Goal: Information Seeking & Learning: Learn about a topic

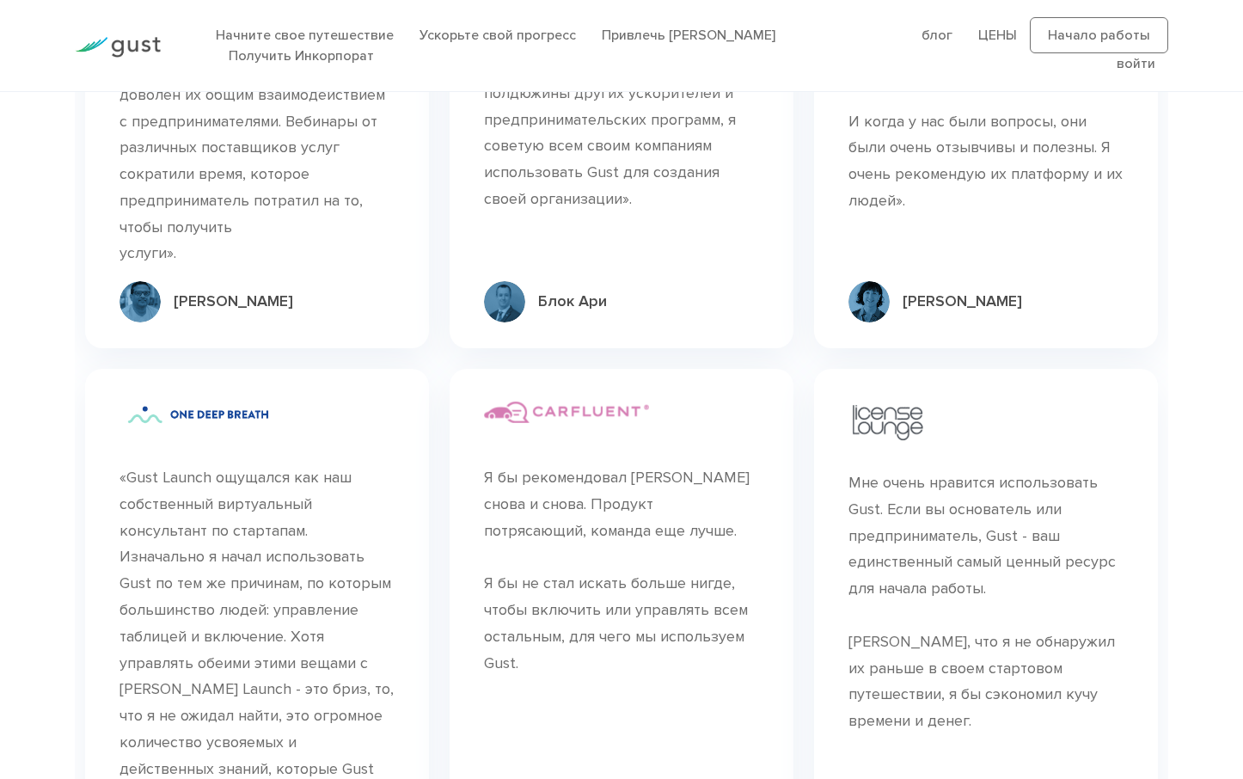
scroll to position [7749, 0]
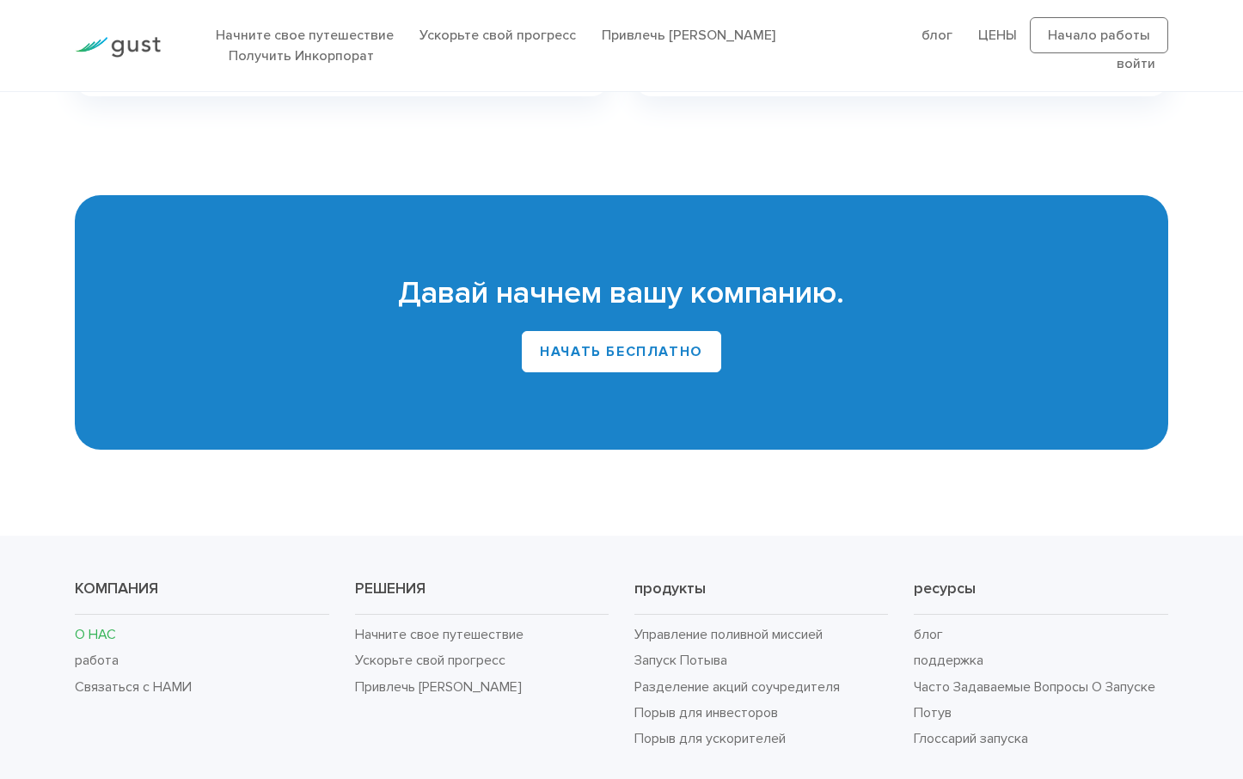
click at [102, 626] on link "О НАС" at bounding box center [95, 634] width 41 height 16
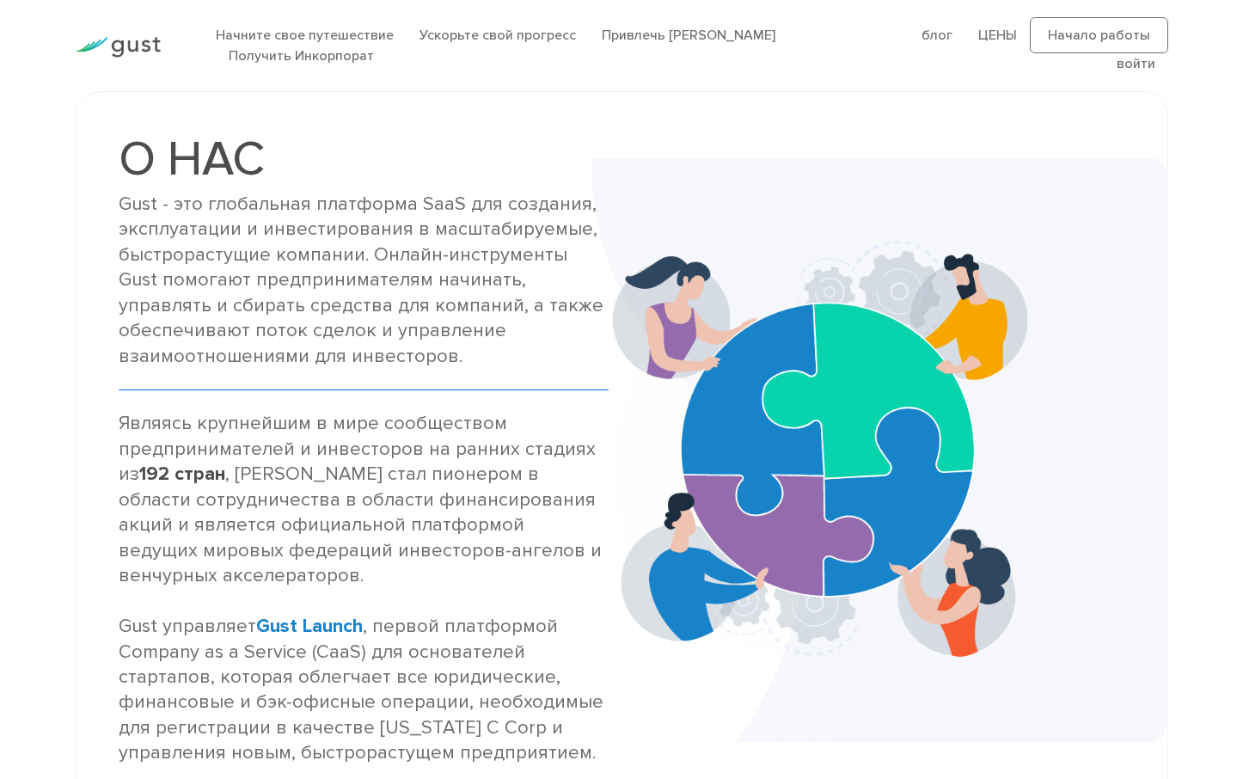
click at [1030, 27] on ul "блог FAQ ЦЕНЫ Начало работы войти Login" at bounding box center [1029, 45] width 277 height 57
click at [1022, 29] on ul "блог FAQ ЦЕНЫ Начало работы войти Login" at bounding box center [1029, 45] width 277 height 57
click at [999, 31] on link "ЦЕНЫ" at bounding box center [997, 35] width 39 height 16
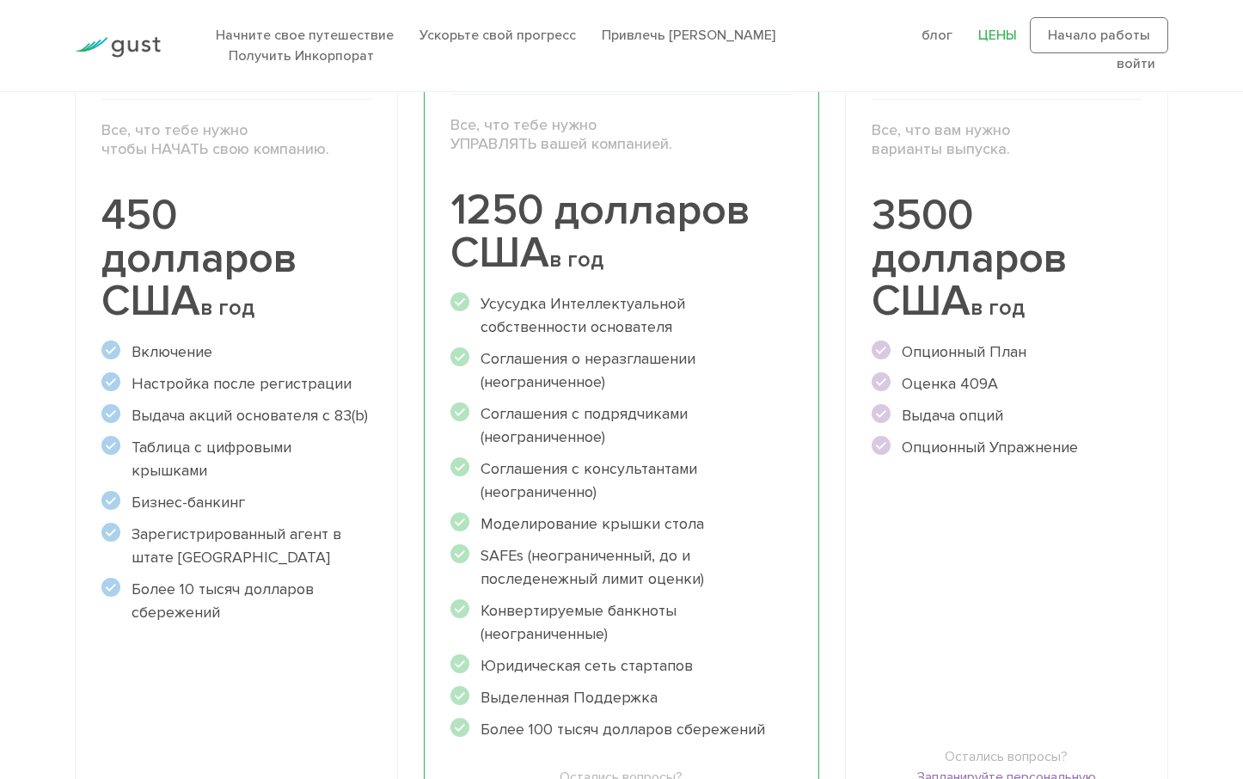
scroll to position [312, 0]
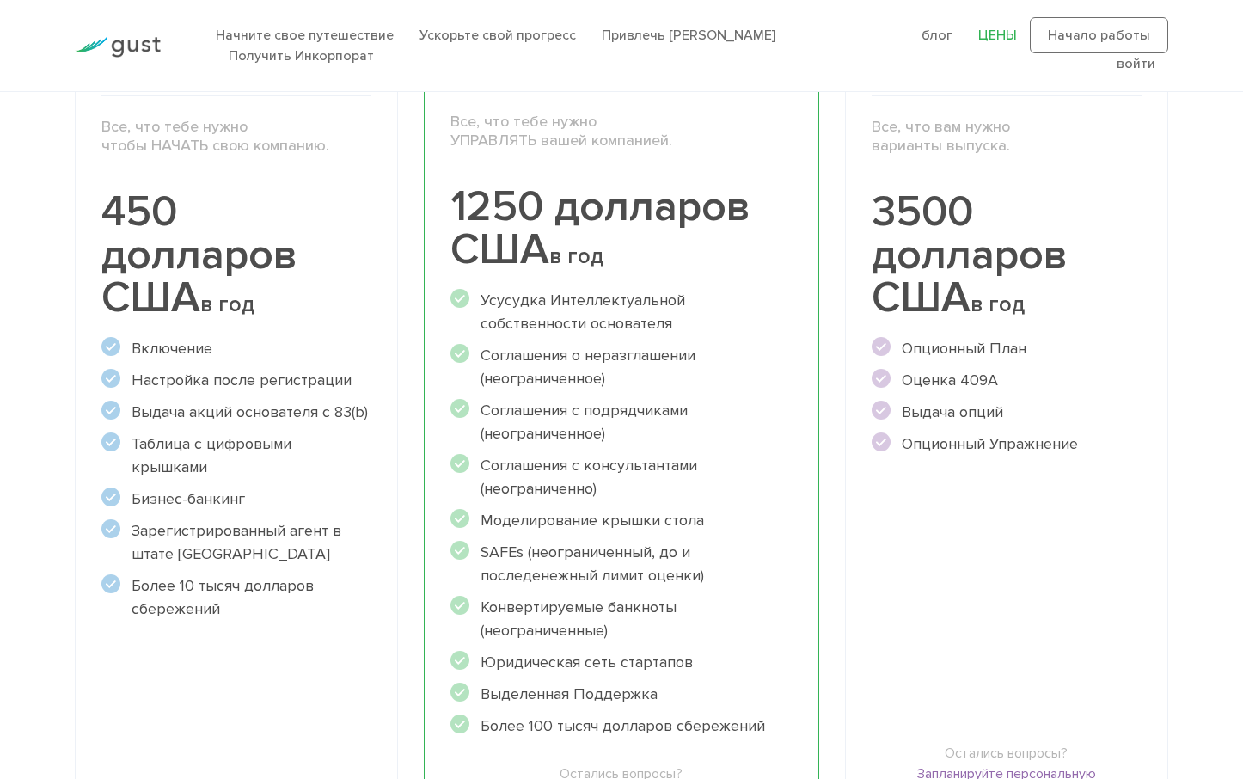
click at [281, 395] on ul "Включение Бизнес-банкинг" at bounding box center [235, 479] width 269 height 284
click at [282, 390] on ul "Включение Бизнес-банкинг" at bounding box center [235, 479] width 269 height 284
click at [317, 396] on ul "Включение Бизнес-банкинг" at bounding box center [235, 479] width 269 height 284
click at [321, 415] on li "Выдача акций основателя с 83(b)" at bounding box center [235, 411] width 269 height 23
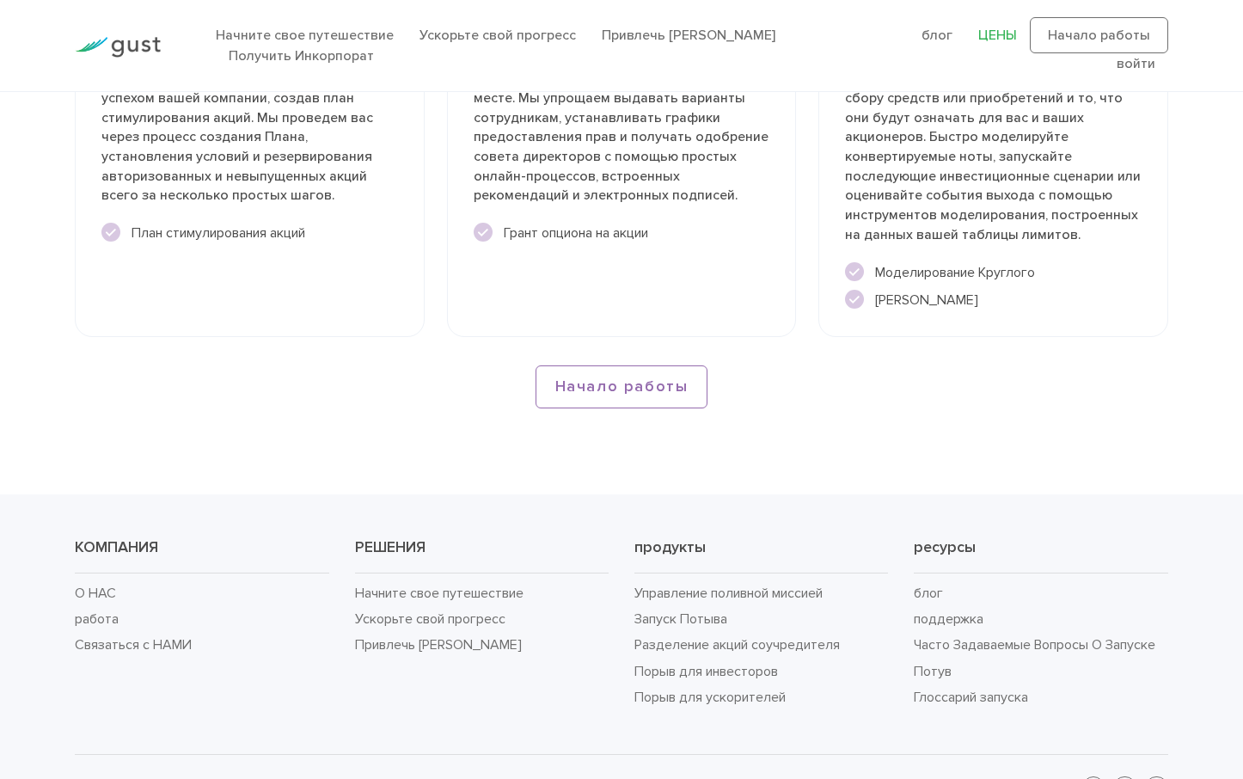
scroll to position [2821, 0]
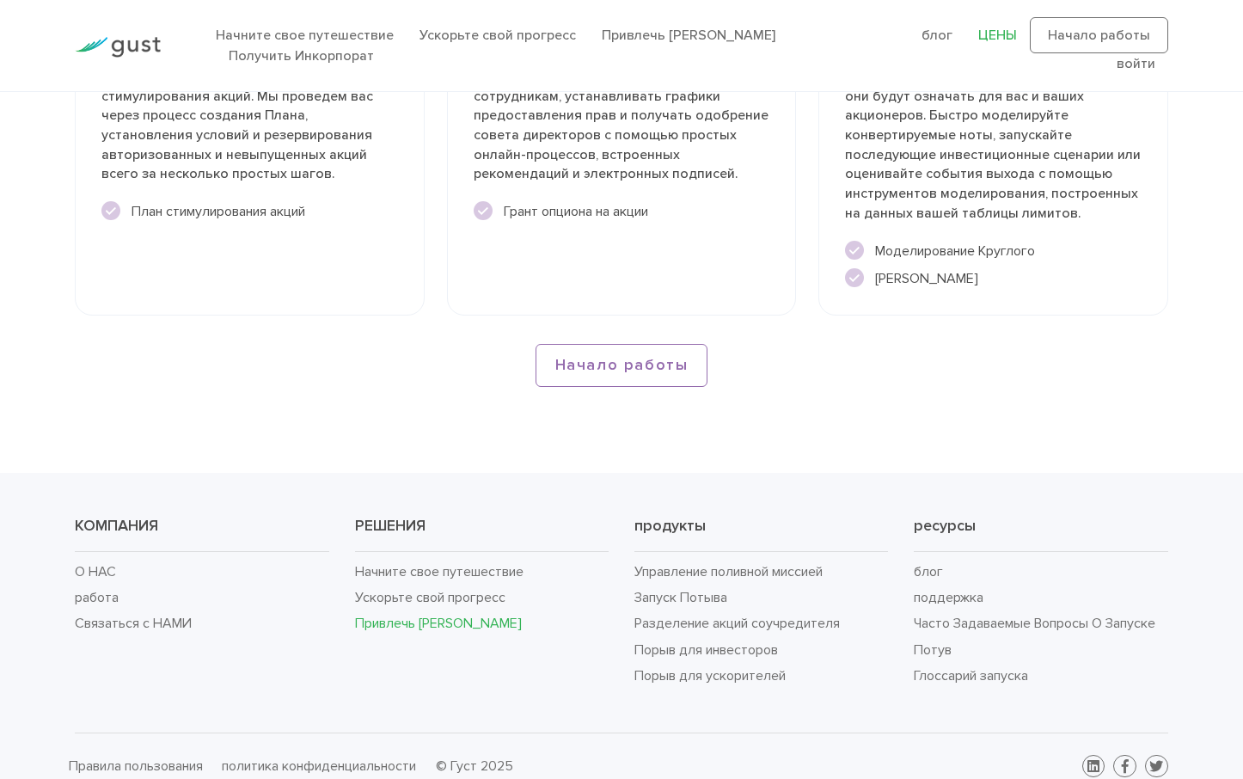
click at [461, 614] on link "Привлечь [PERSON_NAME]" at bounding box center [438, 622] width 167 height 16
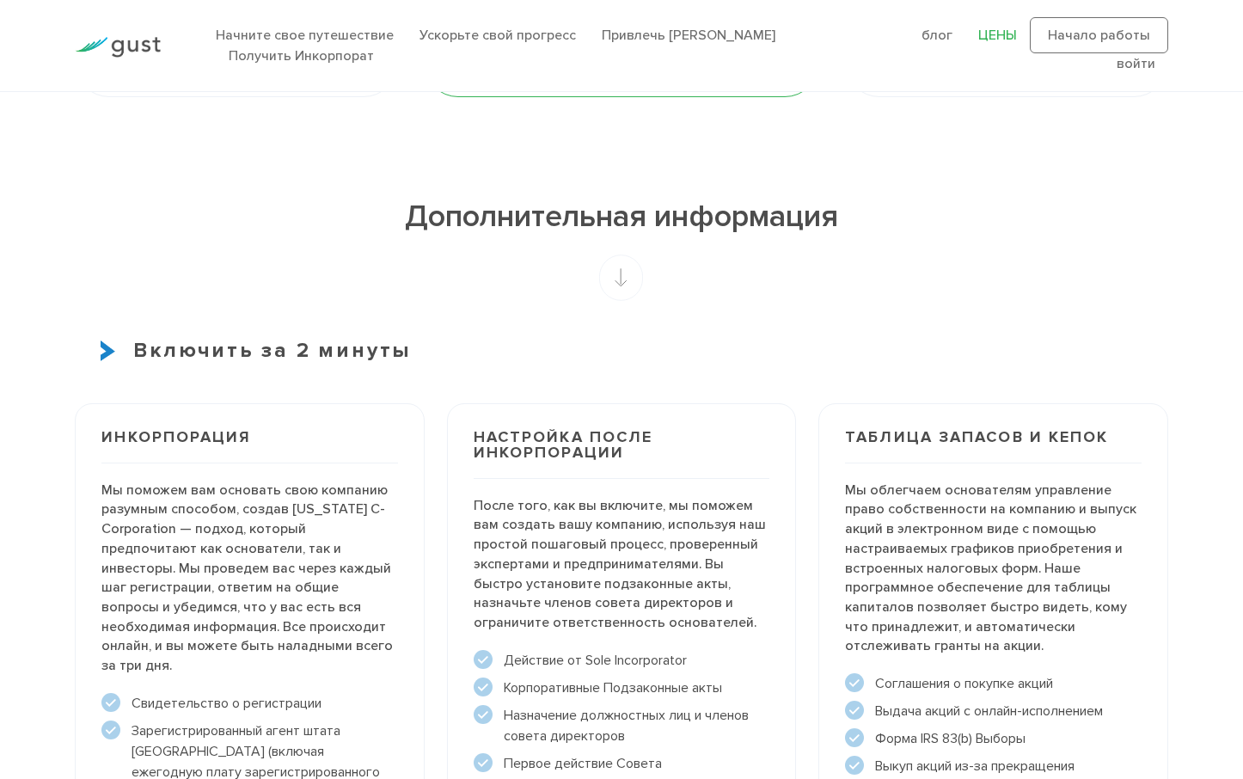
scroll to position [0, 0]
